Goal: Task Accomplishment & Management: Manage account settings

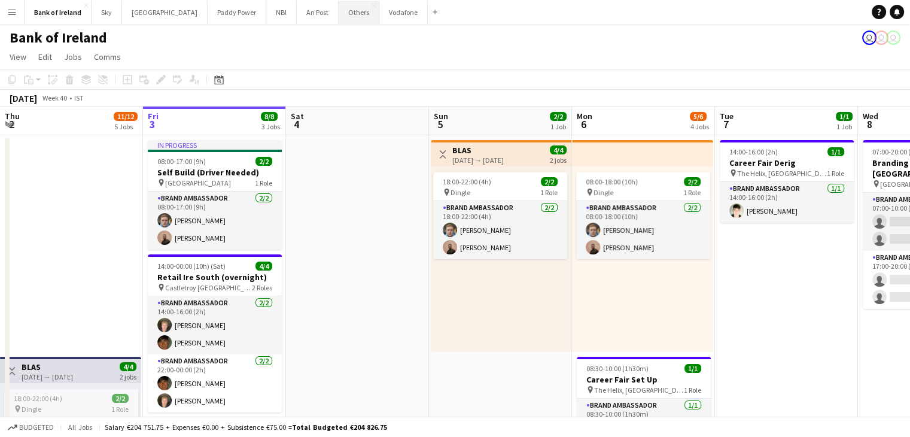
click at [339, 17] on button "Others Close" at bounding box center [359, 12] width 41 height 23
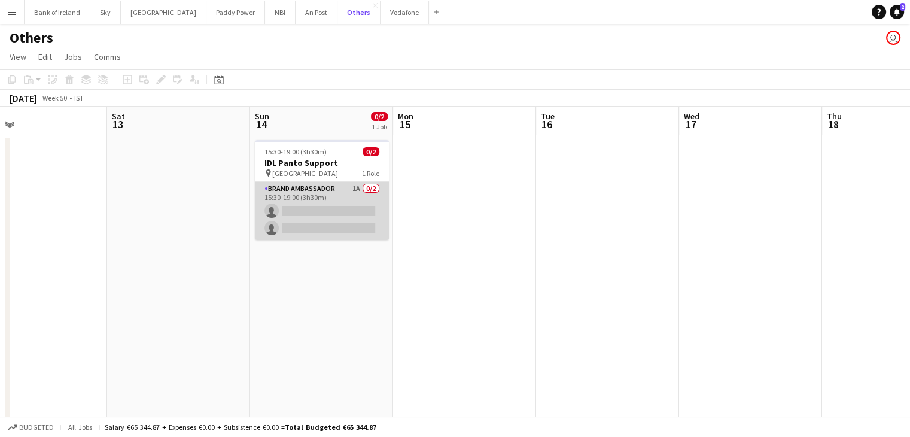
scroll to position [0, 323]
click at [370, 201] on app-card-role "Brand Ambassador 1A 0/2 15:30-19:00 (3h30m) single-neutral-actions single-neutr…" at bounding box center [321, 211] width 134 height 58
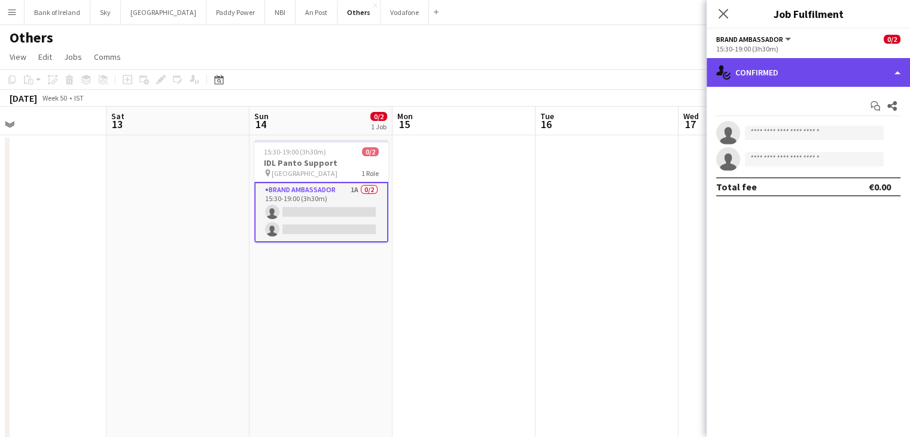
click at [786, 77] on div "single-neutral-actions-check-2 Confirmed" at bounding box center [808, 72] width 203 height 29
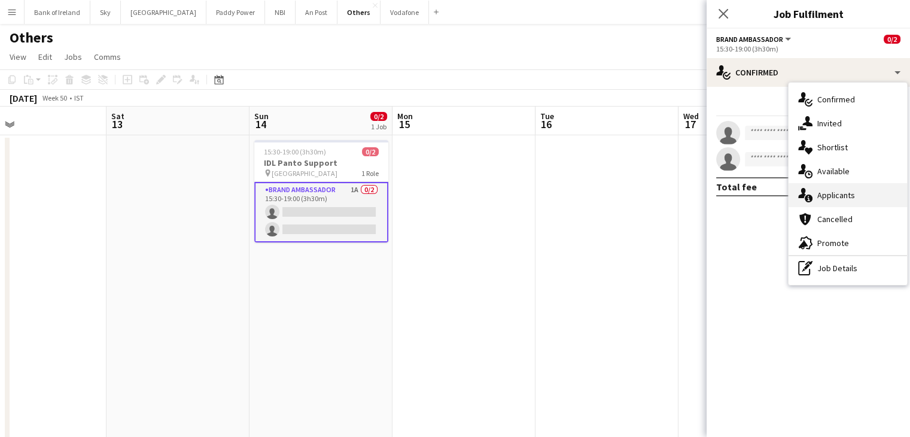
click at [849, 195] on span "Applicants" at bounding box center [837, 195] width 38 height 11
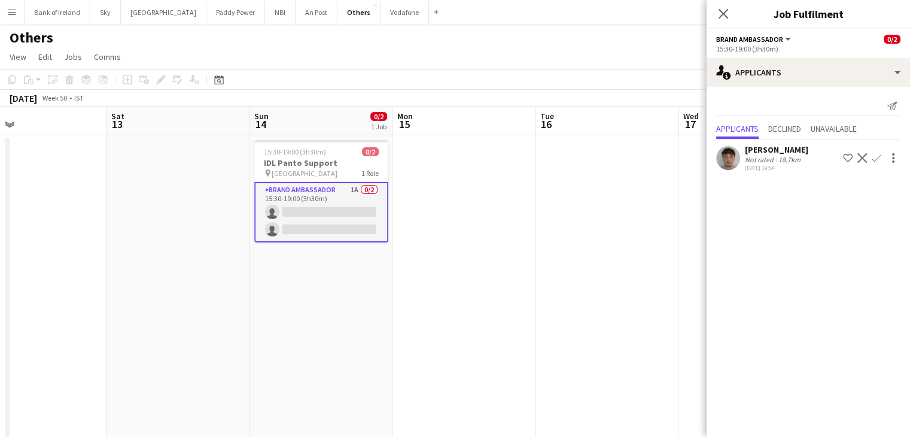
click at [735, 159] on app-user-avatar at bounding box center [728, 158] width 24 height 24
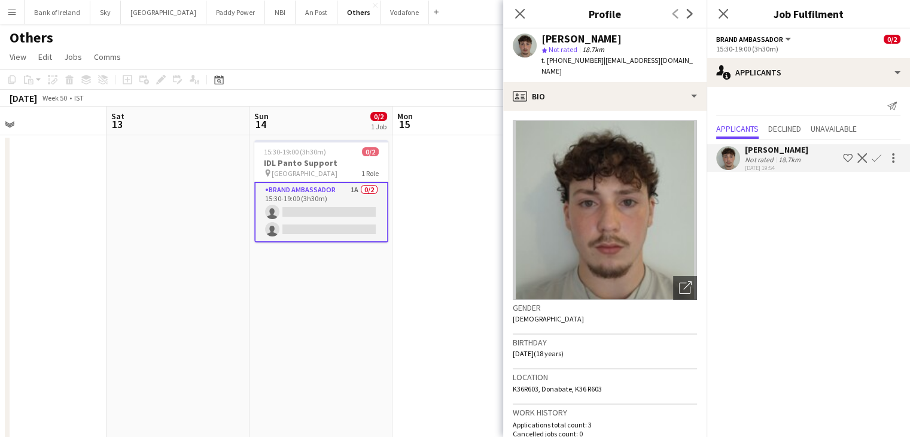
click at [449, 214] on app-date-cell at bounding box center [464, 313] width 143 height 357
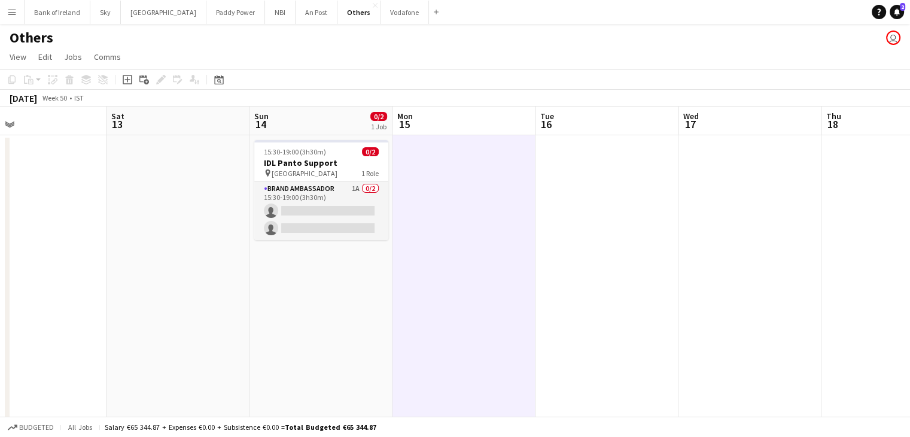
click at [350, 258] on app-date-cell "15:30-19:00 (3h30m) 0/2 IDL Panto Support pin Gaiety Theatre 1 Role Brand Ambas…" at bounding box center [321, 313] width 143 height 357
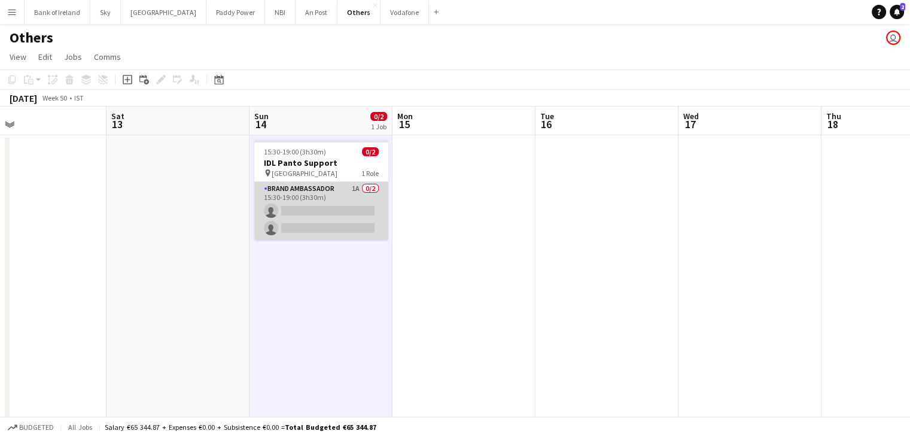
click at [338, 221] on app-card-role "Brand Ambassador 1A 0/2 15:30-19:00 (3h30m) single-neutral-actions single-neutr…" at bounding box center [321, 211] width 134 height 58
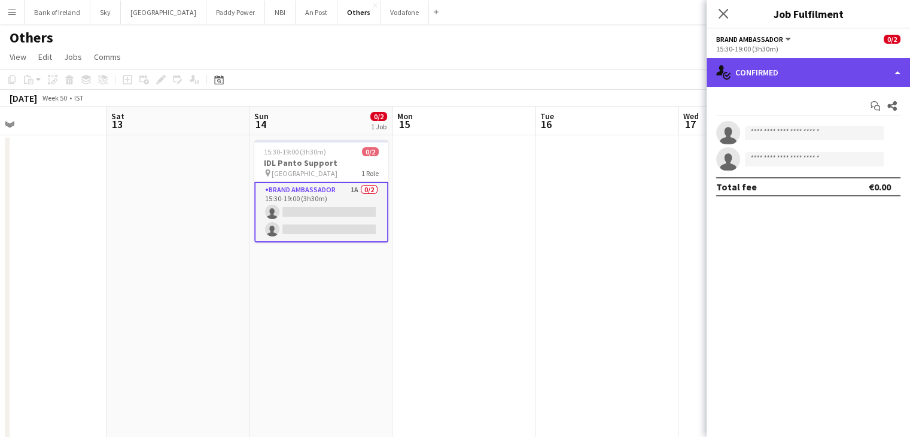
click at [773, 86] on div "single-neutral-actions-check-2 Confirmed" at bounding box center [808, 72] width 203 height 29
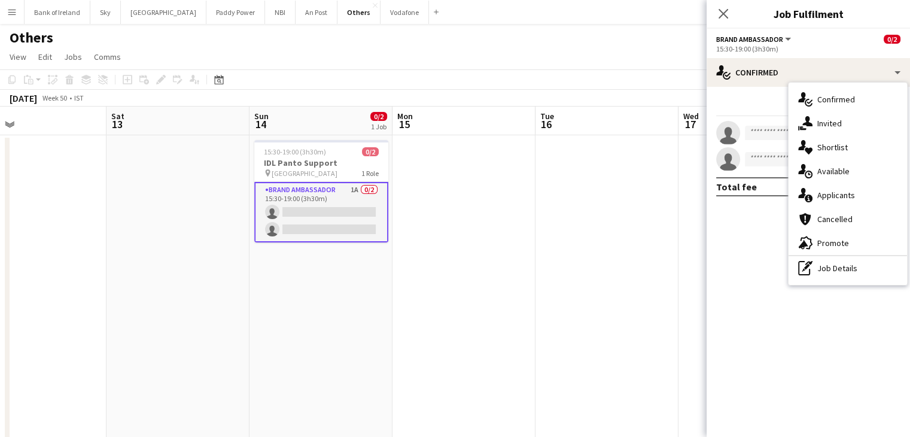
click at [616, 226] on app-date-cell at bounding box center [607, 313] width 143 height 357
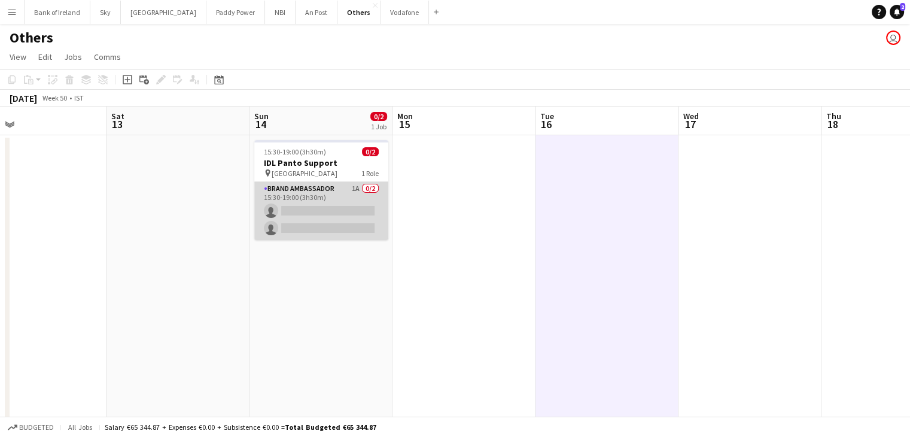
click at [371, 231] on app-card-role "Brand Ambassador 1A 0/2 15:30-19:00 (3h30m) single-neutral-actions single-neutr…" at bounding box center [321, 211] width 134 height 58
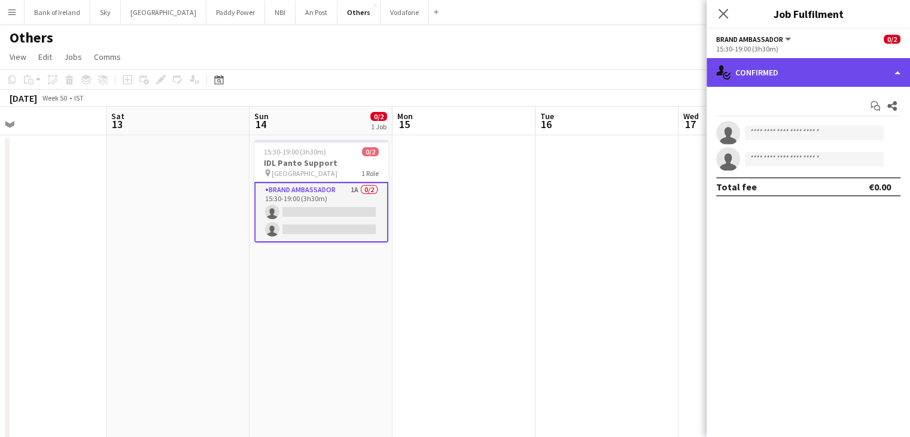
click at [776, 81] on div "single-neutral-actions-check-2 Confirmed" at bounding box center [808, 72] width 203 height 29
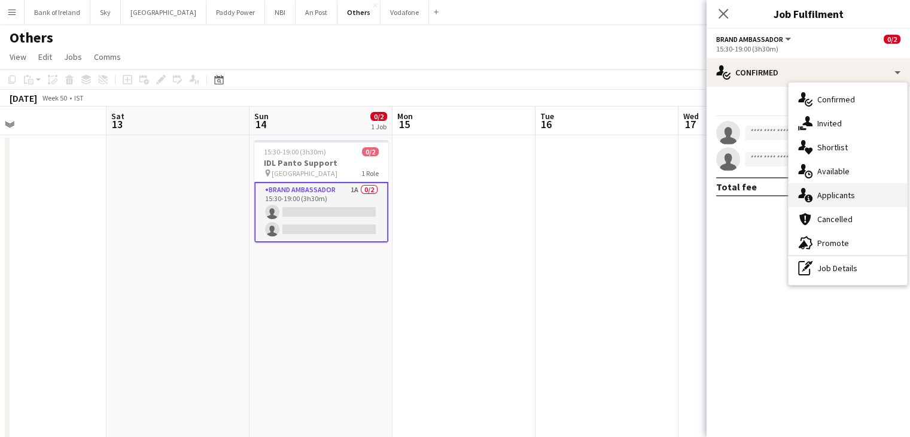
click at [848, 196] on span "Applicants" at bounding box center [837, 195] width 38 height 11
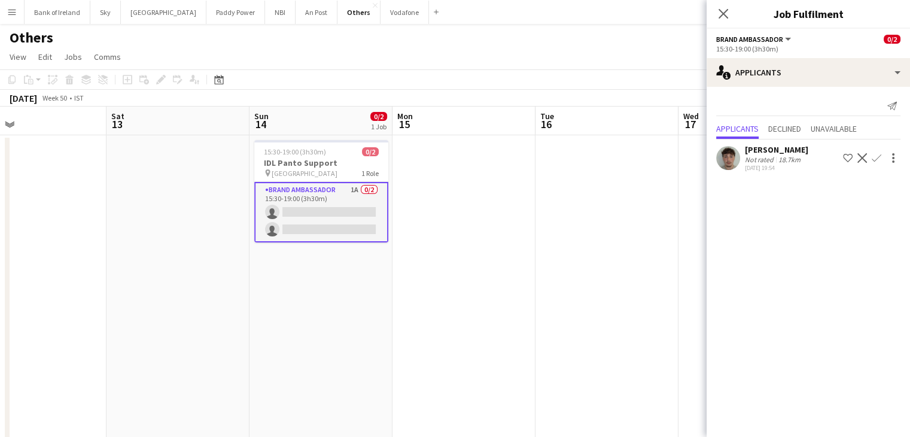
click at [876, 155] on app-icon "Confirm" at bounding box center [877, 158] width 10 height 10
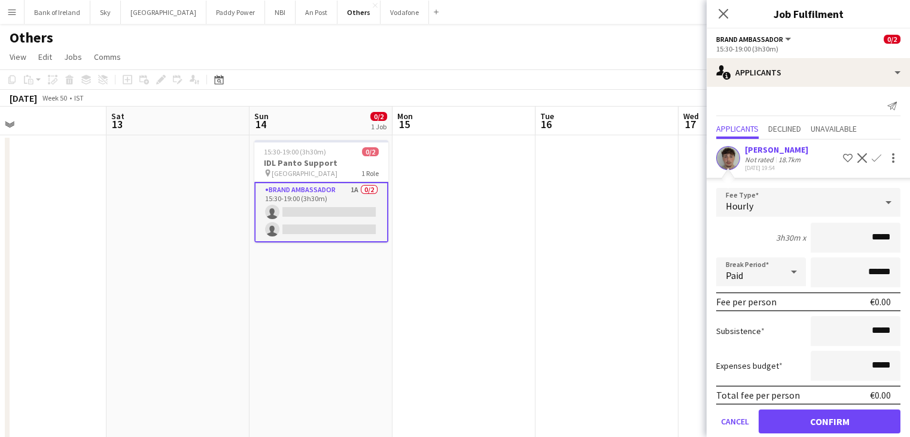
scroll to position [17, 0]
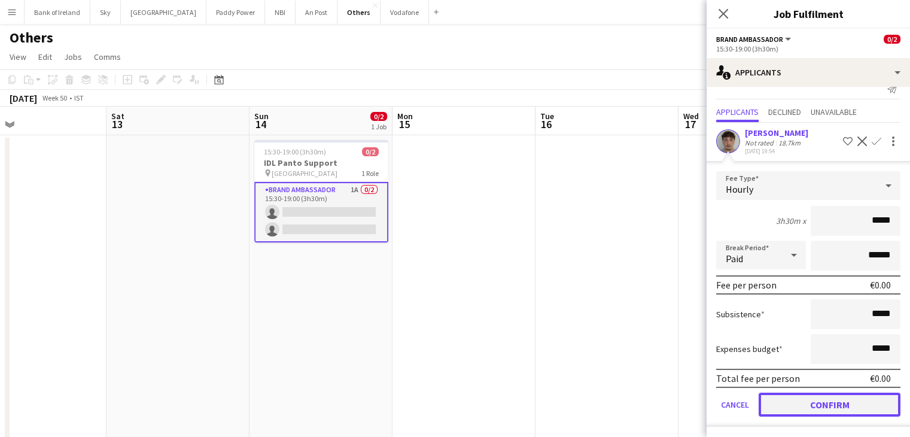
click at [812, 396] on button "Confirm" at bounding box center [830, 405] width 142 height 24
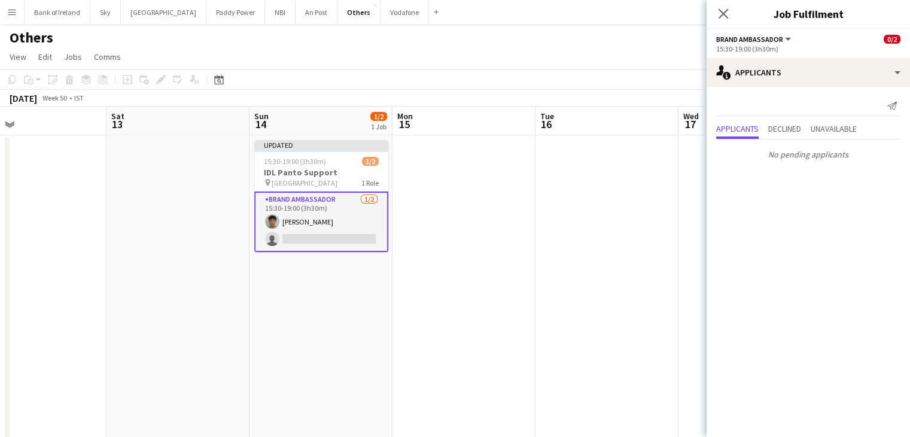
scroll to position [0, 0]
drag, startPoint x: 321, startPoint y: 293, endPoint x: 308, endPoint y: 293, distance: 13.8
click at [321, 291] on app-date-cell "Updated 15:30-19:00 (3h30m) 1/2 IDL Panto Support pin Gaiety Theatre 1 Role Bra…" at bounding box center [321, 313] width 143 height 357
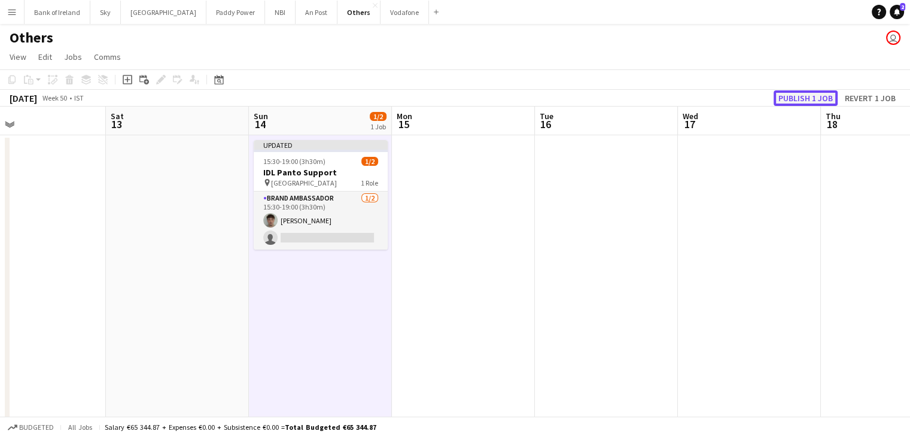
click at [802, 101] on button "Publish 1 job" at bounding box center [806, 98] width 64 height 16
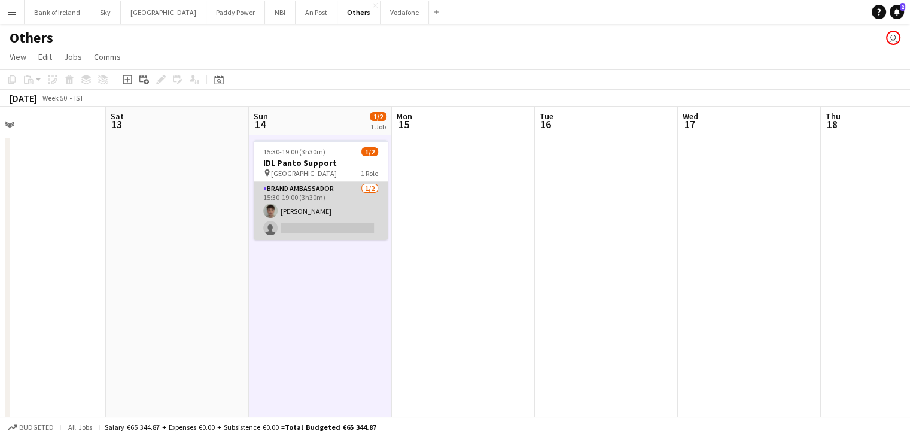
click at [359, 226] on app-card-role "Brand Ambassador [DATE] 15:30-19:00 (3h30m) [PERSON_NAME] single-neutral-actions" at bounding box center [321, 211] width 134 height 58
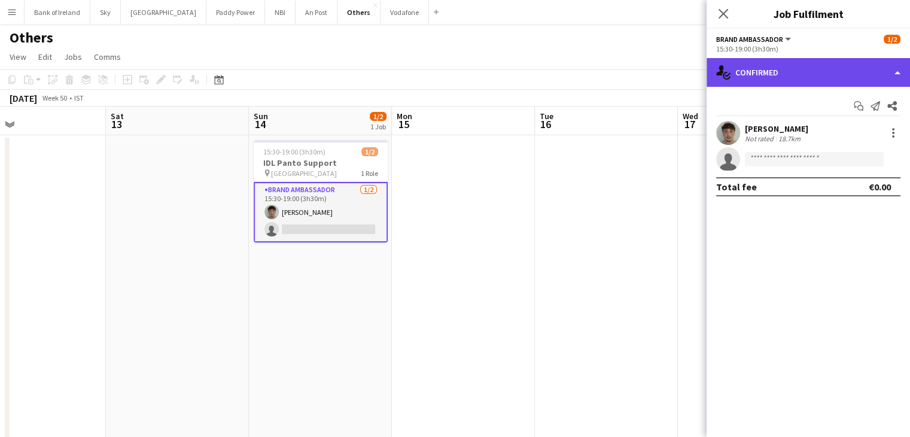
click at [850, 77] on div "single-neutral-actions-check-2 Confirmed" at bounding box center [808, 72] width 203 height 29
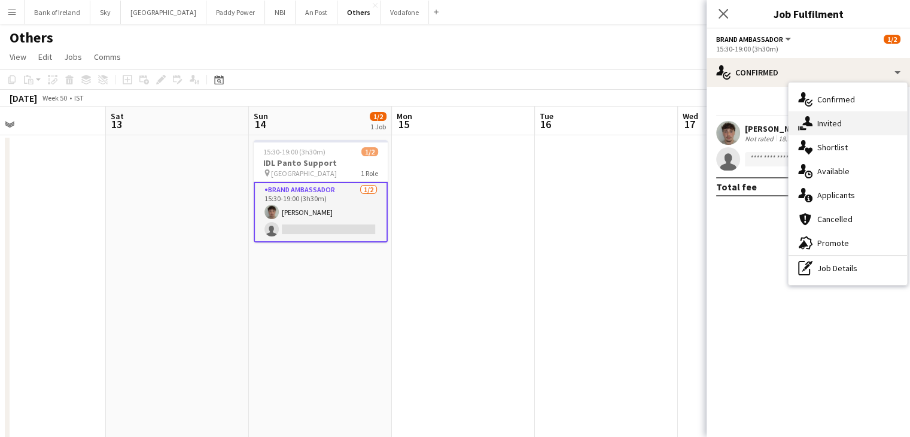
click at [848, 117] on div "single-neutral-actions-share-1 Invited" at bounding box center [848, 123] width 118 height 24
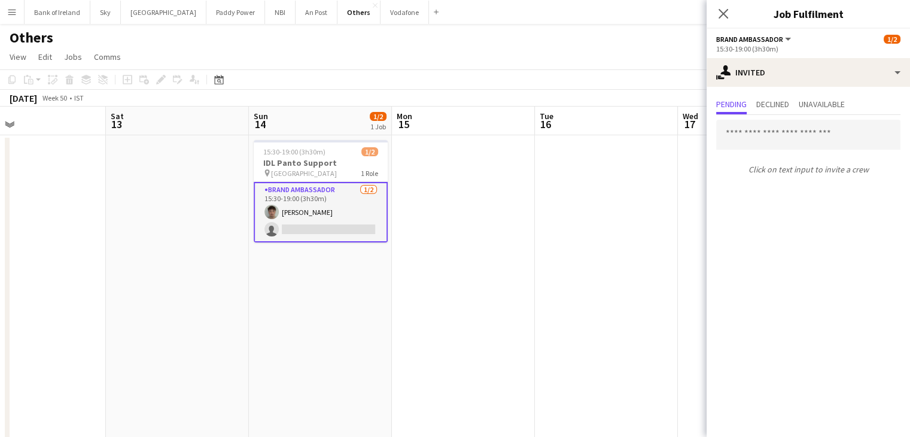
click at [507, 206] on app-date-cell at bounding box center [463, 313] width 143 height 357
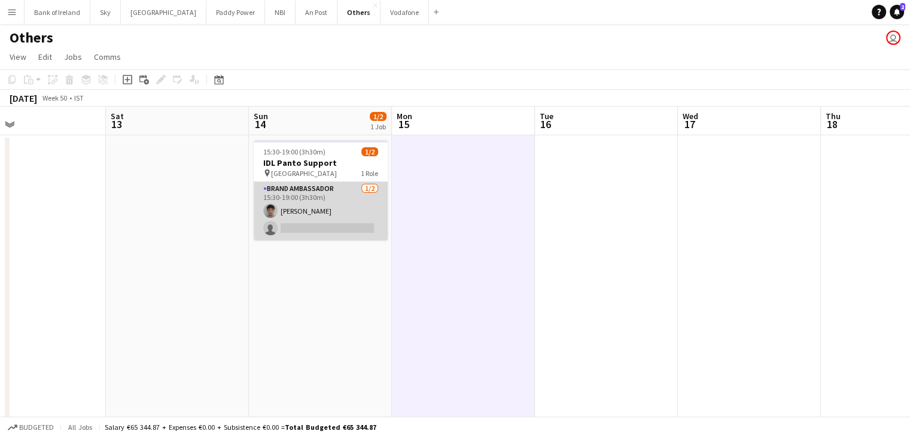
click at [354, 204] on app-card-role "Brand Ambassador [DATE] 15:30-19:00 (3h30m) [PERSON_NAME] single-neutral-actions" at bounding box center [321, 211] width 134 height 58
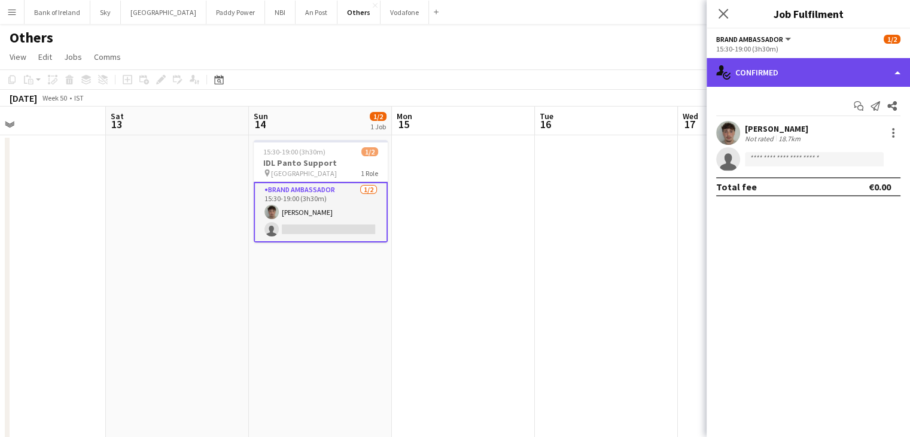
click at [759, 70] on div "single-neutral-actions-check-2 Confirmed" at bounding box center [808, 72] width 203 height 29
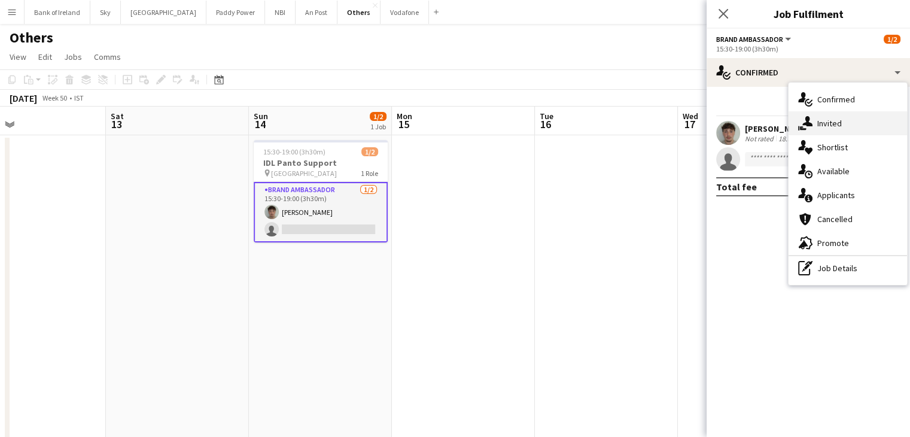
click at [816, 126] on div "single-neutral-actions-share-1 Invited" at bounding box center [848, 123] width 118 height 24
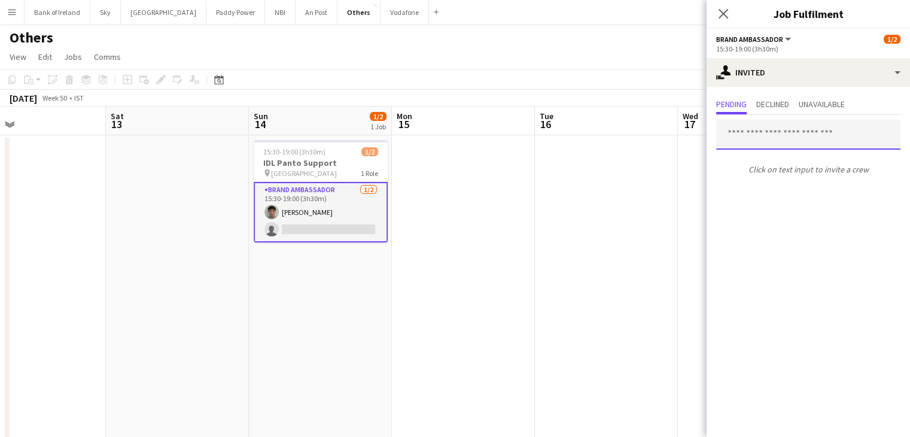
click at [808, 141] on input "text" at bounding box center [808, 135] width 184 height 30
drag, startPoint x: 475, startPoint y: 224, endPoint x: 458, endPoint y: 226, distance: 16.3
click at [473, 224] on app-date-cell at bounding box center [463, 313] width 143 height 357
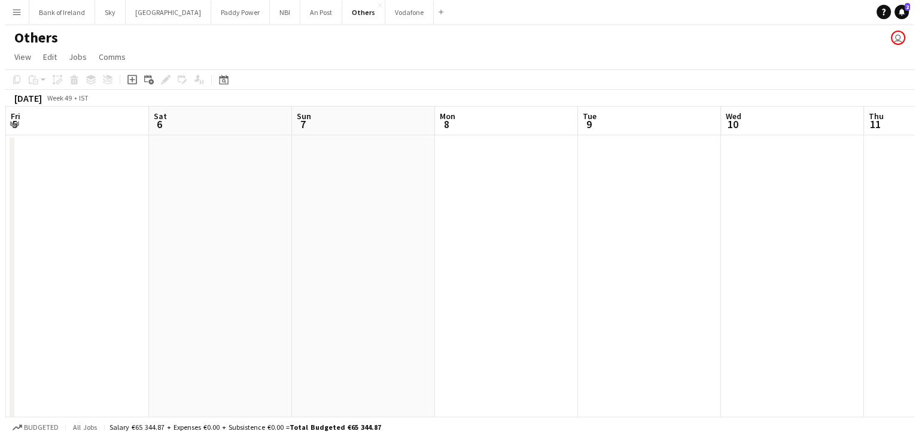
scroll to position [0, 334]
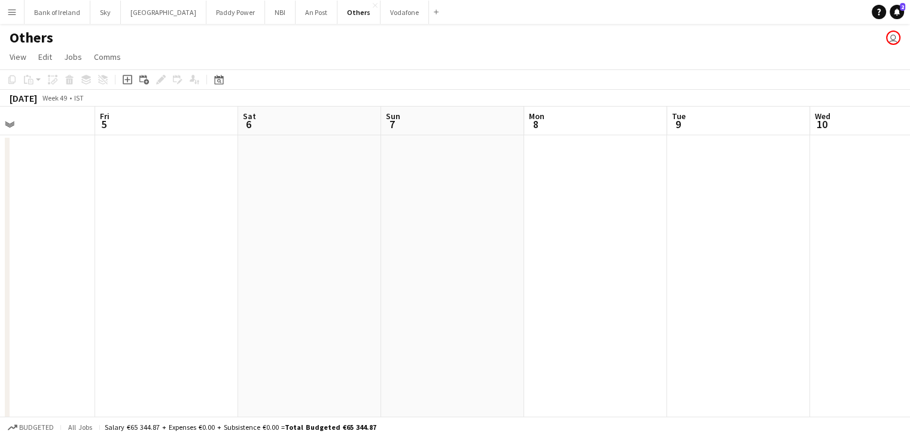
drag, startPoint x: 283, startPoint y: 98, endPoint x: 266, endPoint y: 34, distance: 66.3
click at [267, 34] on app-board "Others user View Day view expanded Day view collapsed Month view Date picker Ju…" at bounding box center [455, 268] width 910 height 489
click at [265, 16] on button "NBI Close" at bounding box center [280, 12] width 31 height 23
click at [338, 23] on button "Others Close" at bounding box center [358, 12] width 41 height 23
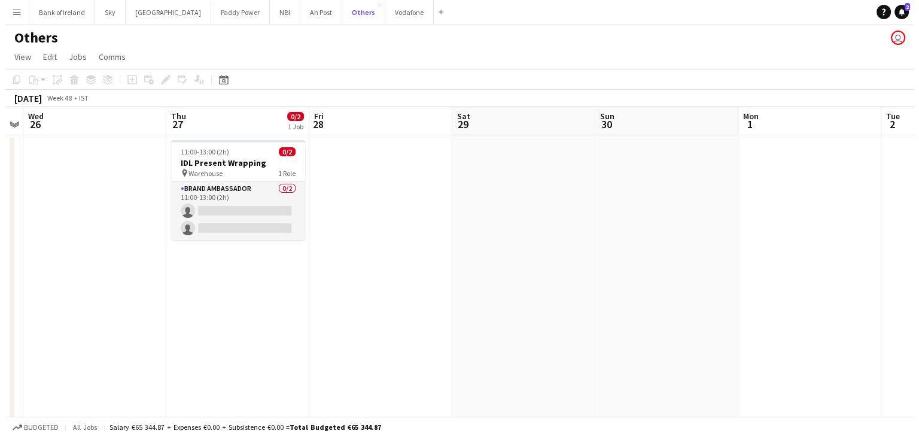
scroll to position [0, 412]
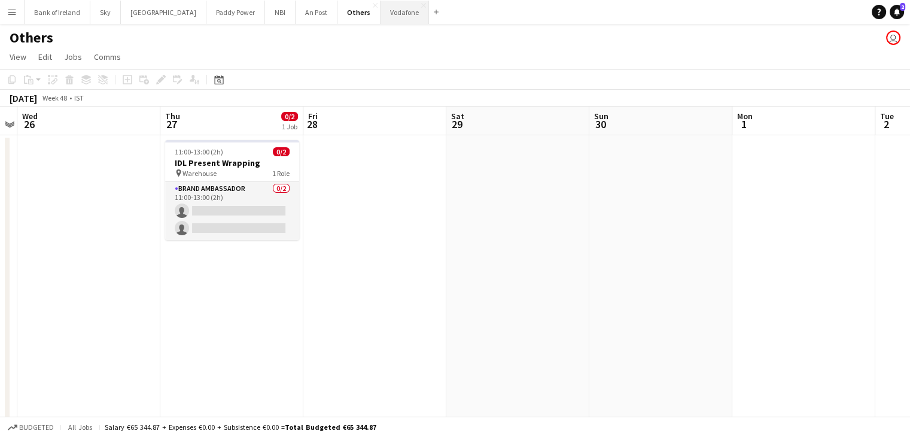
click at [381, 16] on button "Vodafone Close" at bounding box center [405, 12] width 48 height 23
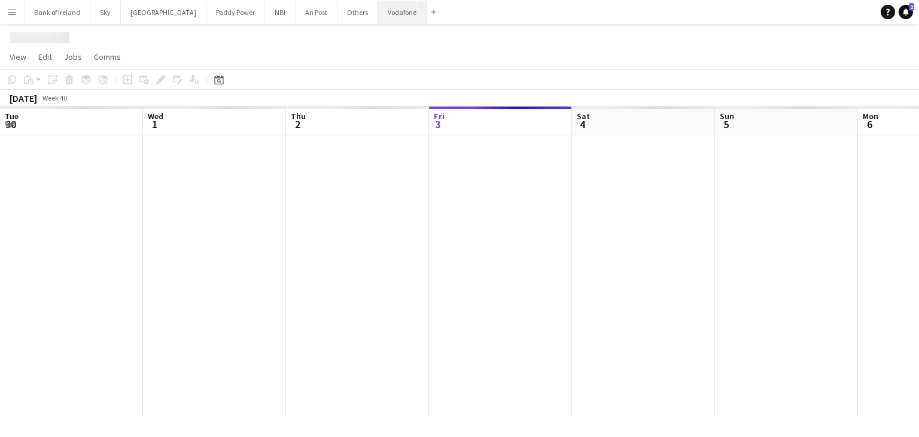
scroll to position [0, 286]
